Goal: Task Accomplishment & Management: Use online tool/utility

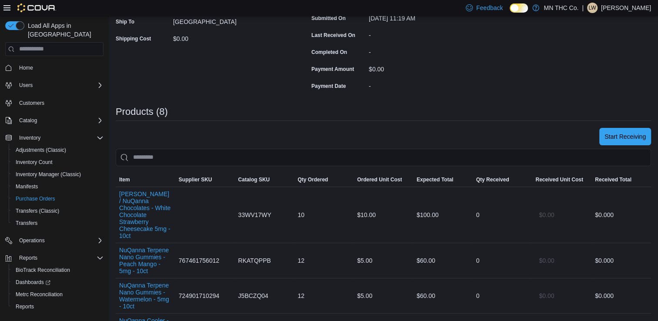
scroll to position [170, 0]
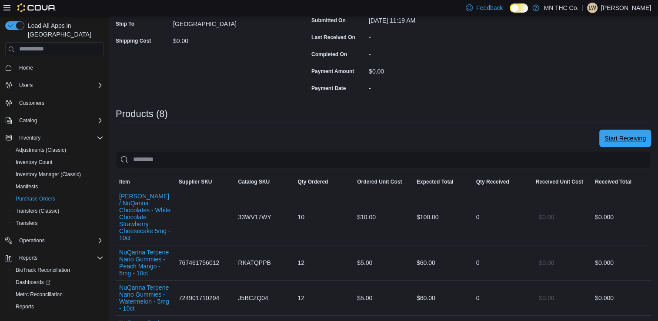
click at [637, 133] on span "Start Receiving" at bounding box center [625, 138] width 41 height 17
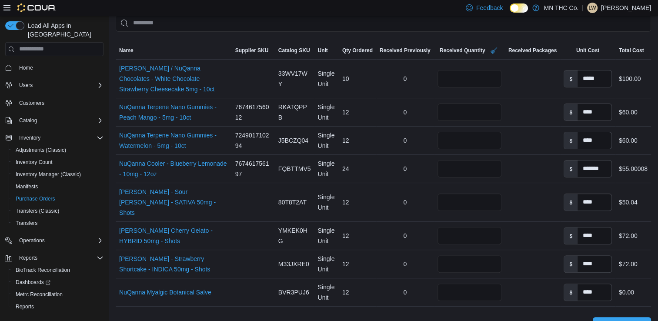
scroll to position [219, 0]
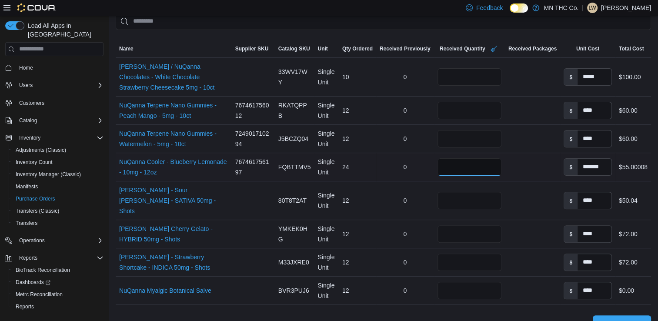
click at [470, 166] on input "**" at bounding box center [470, 166] width 64 height 17
type input "*"
click at [616, 319] on span "Receive Products" at bounding box center [622, 323] width 48 height 9
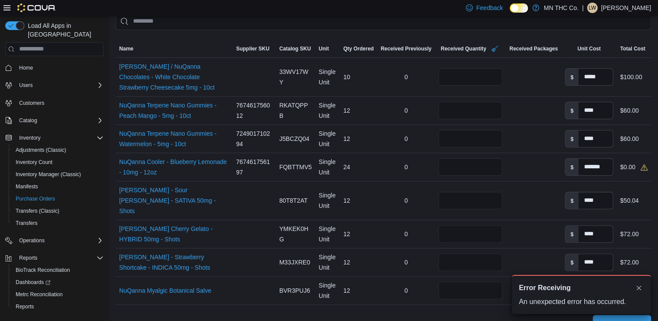
scroll to position [0, 0]
click at [634, 288] on button "Dismiss toast" at bounding box center [639, 287] width 10 height 10
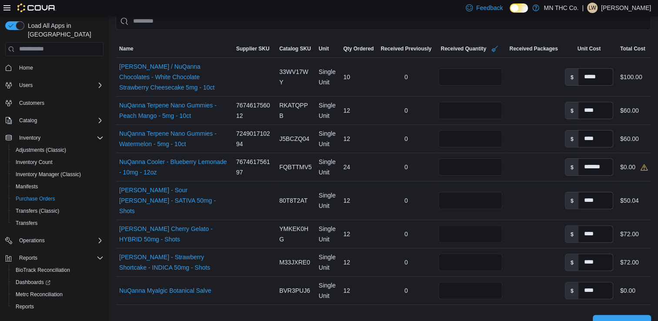
click at [623, 319] on span "Receive Products" at bounding box center [622, 323] width 48 height 9
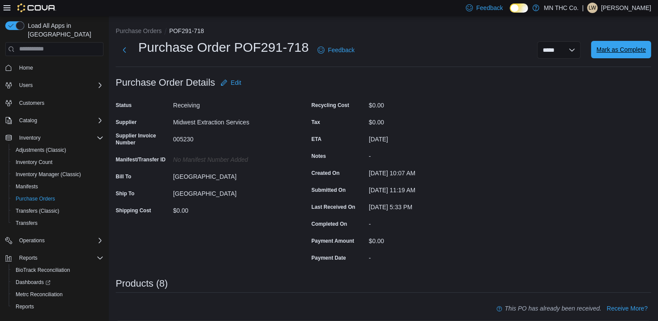
click at [610, 54] on span "Mark as Complete" at bounding box center [621, 49] width 50 height 9
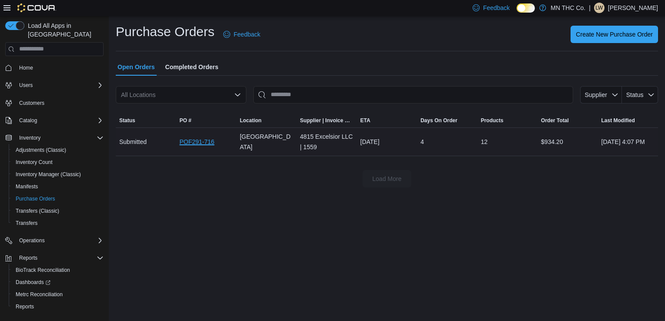
click at [198, 144] on link "POF291-716" at bounding box center [196, 142] width 35 height 10
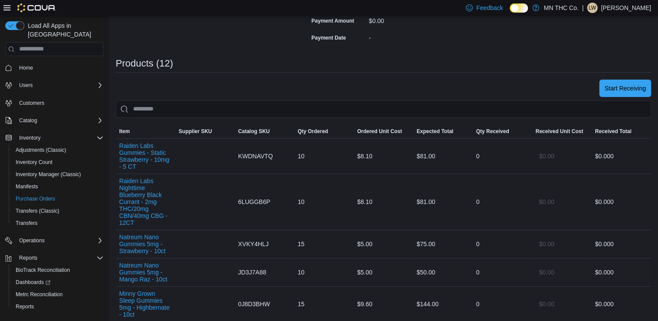
scroll to position [219, 0]
drag, startPoint x: 654, startPoint y: 97, endPoint x: 643, endPoint y: 88, distance: 13.6
click at [643, 88] on button "Start Receiving" at bounding box center [625, 88] width 52 height 17
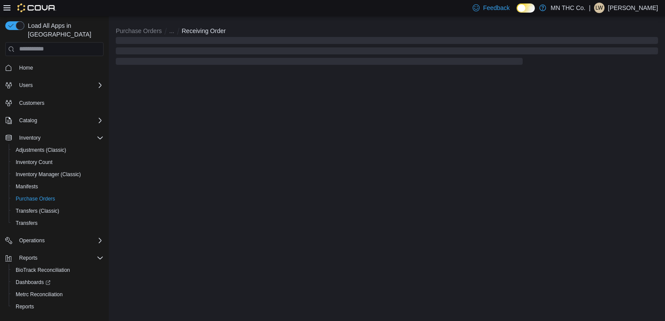
click at [643, 88] on div "Purchase Orders ... Receiving Order" at bounding box center [387, 168] width 556 height 305
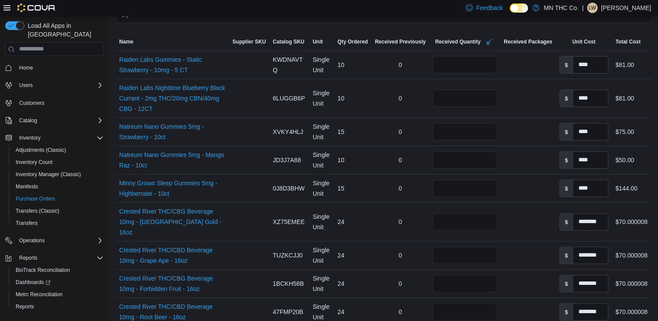
scroll to position [230, 0]
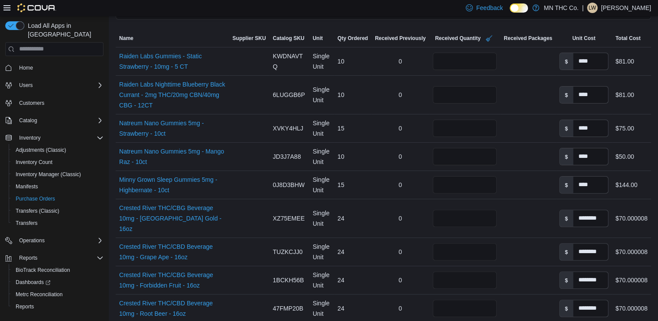
click at [643, 88] on div "$81.00" at bounding box center [631, 94] width 39 height 17
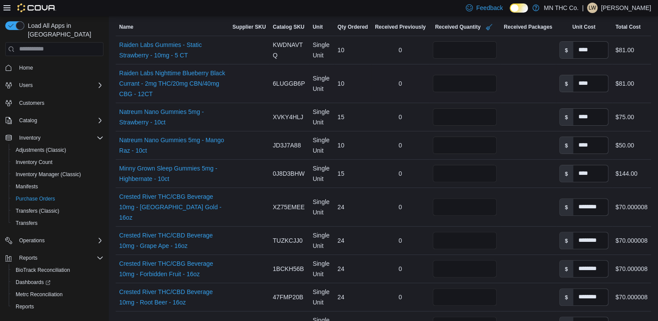
scroll to position [240, 0]
click at [449, 144] on input "**" at bounding box center [465, 145] width 64 height 17
type input "*"
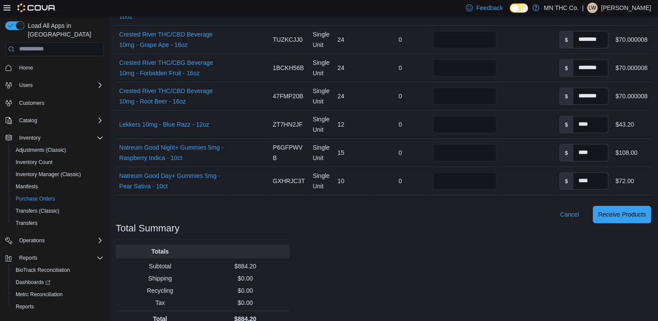
scroll to position [442, 0]
click at [637, 209] on span "Receive Products" at bounding box center [622, 213] width 48 height 9
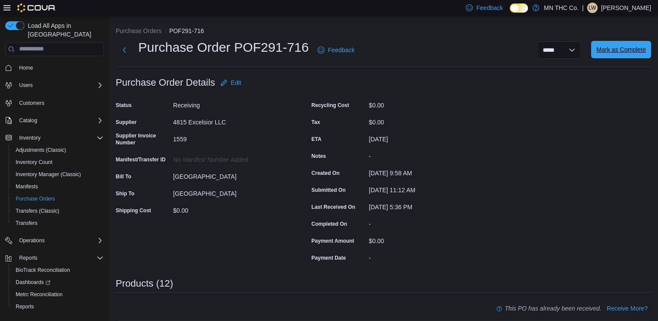
click at [631, 46] on span "Mark as Complete" at bounding box center [621, 49] width 50 height 9
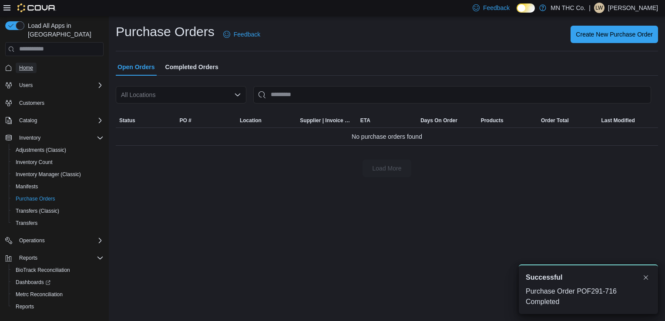
click at [25, 64] on span "Home" at bounding box center [26, 67] width 14 height 7
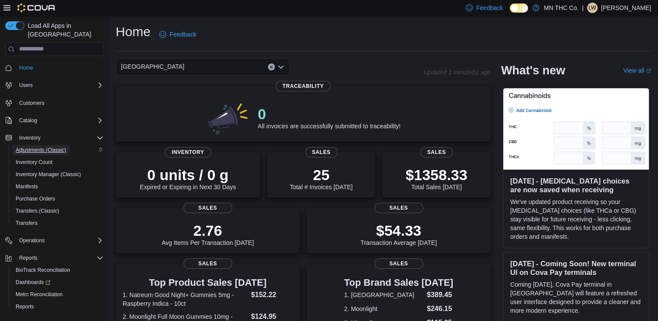
click at [47, 147] on span "Adjustments (Classic)" at bounding box center [41, 150] width 50 height 7
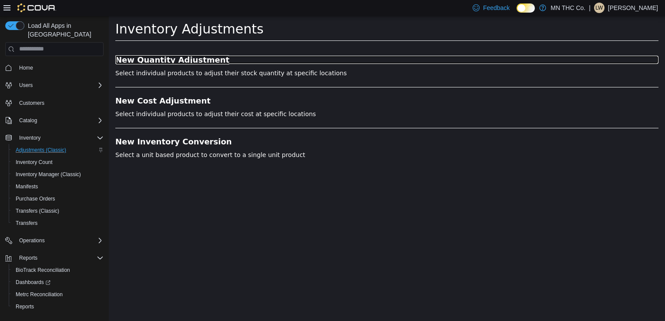
click at [141, 56] on h3 "New Quantity Adjustment" at bounding box center [386, 59] width 543 height 9
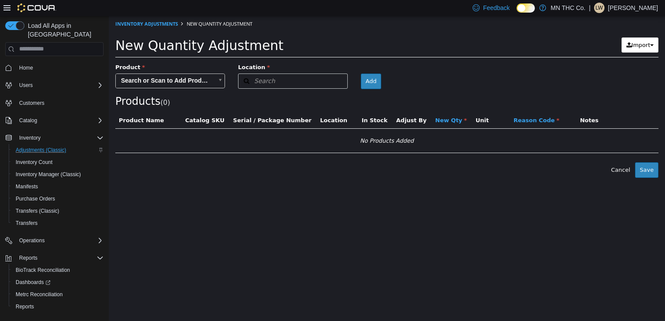
click at [160, 82] on body "× Inventory Adjustments New Quantity Adjustment New Quantity Adjustment Import …" at bounding box center [387, 97] width 556 height 162
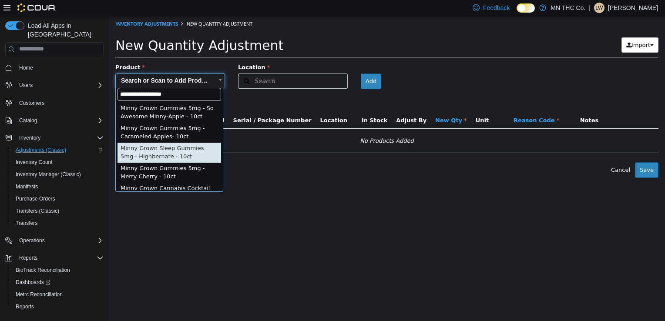
type input "**********"
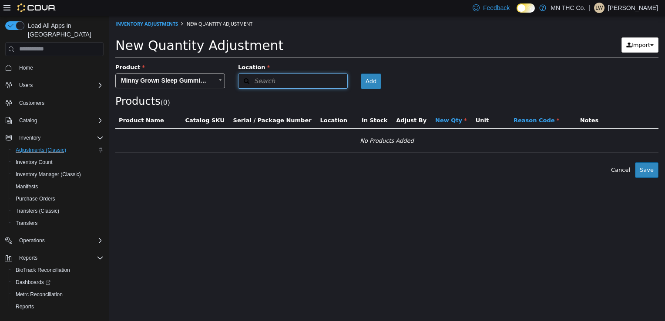
click at [302, 77] on button "Search" at bounding box center [293, 80] width 110 height 15
type input "***"
click at [280, 107] on span "[GEOGRAPHIC_DATA]" at bounding box center [291, 108] width 60 height 7
click at [359, 82] on button "Add" at bounding box center [369, 81] width 20 height 16
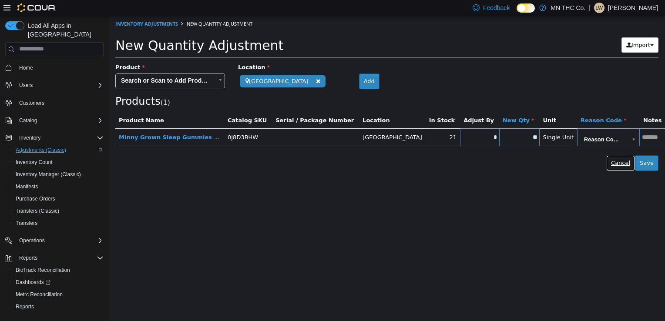
click at [627, 165] on button "Cancel" at bounding box center [620, 163] width 29 height 16
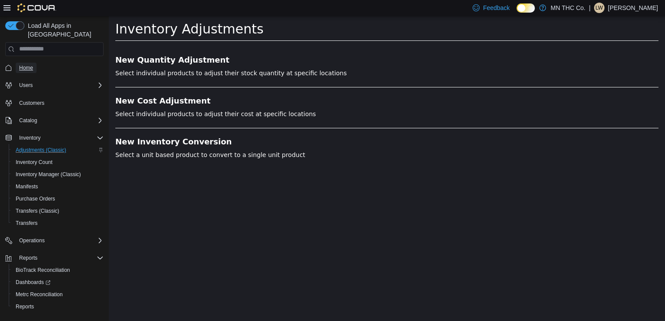
click at [24, 64] on span "Home" at bounding box center [26, 67] width 14 height 7
